Goal: Task Accomplishment & Management: Complete application form

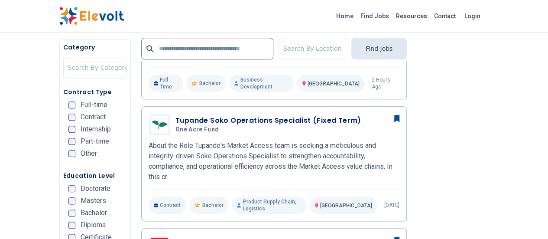
scroll to position [416, 0]
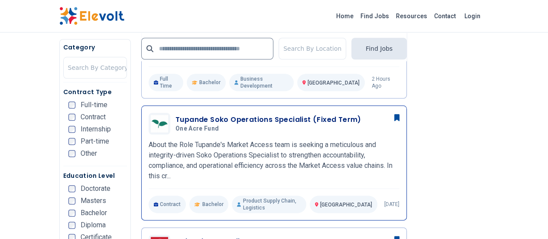
click at [283, 114] on h3 "Tupande Soko Operations Specialist (Fixed Term)" at bounding box center [268, 119] width 186 height 10
click at [217, 125] on h5 "One Acre Fund" at bounding box center [266, 129] width 182 height 8
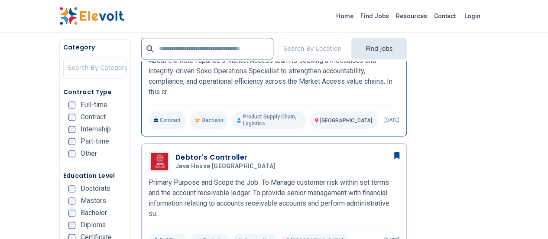
scroll to position [501, 0]
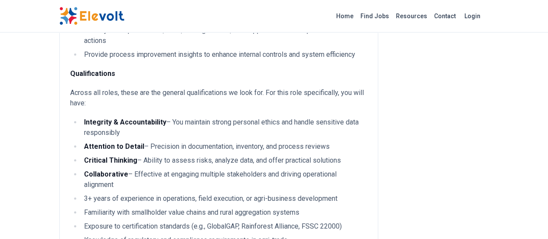
scroll to position [296, 0]
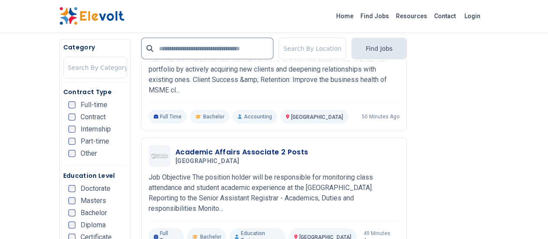
scroll to position [1050, 0]
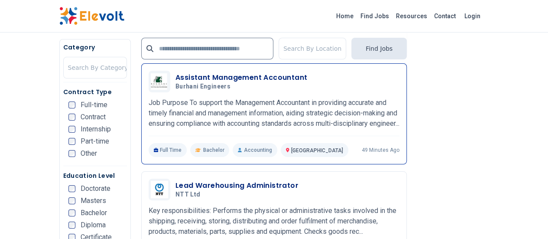
scroll to position [1593, 0]
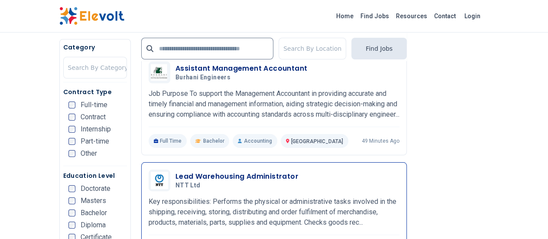
click at [298, 171] on div "Lead Warehousing Administrator NTT Ltd 08/11/2025 09/10/2025" at bounding box center [287, 180] width 224 height 18
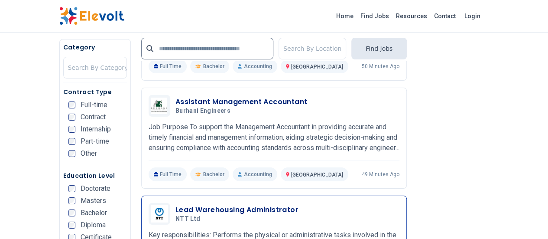
scroll to position [1533, 0]
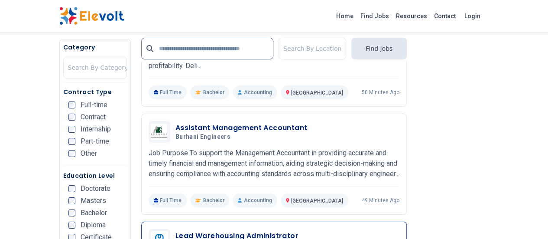
click at [265, 230] on div "Lead Warehousing Administrator NTT Ltd 08/11/2025 09/10/2025" at bounding box center [287, 239] width 224 height 18
click at [208, 230] on h3 "Lead Warehousing Administrator" at bounding box center [236, 235] width 123 height 10
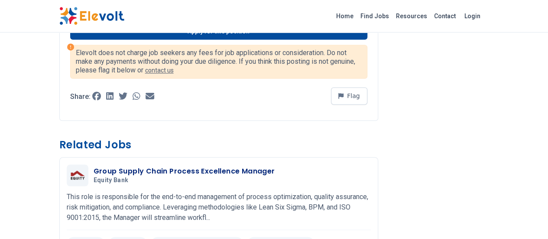
scroll to position [418, 0]
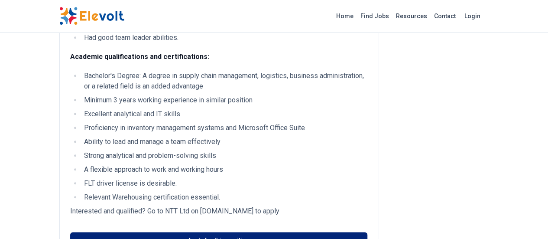
click at [208, 232] on link "Apply for this position" at bounding box center [218, 240] width 297 height 16
